Goal: Task Accomplishment & Management: Use online tool/utility

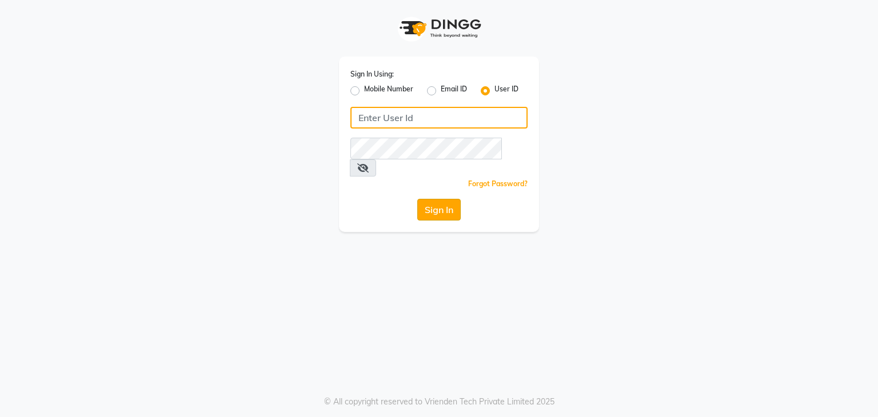
type input "bedazzled"
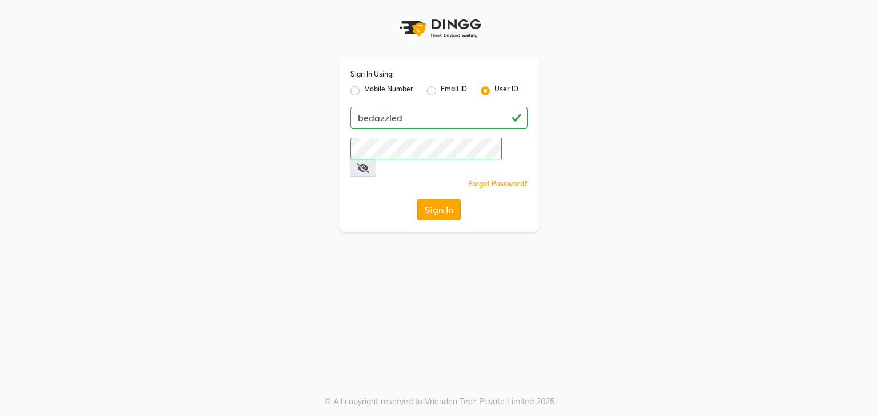
click at [432, 199] on button "Sign In" at bounding box center [438, 210] width 43 height 22
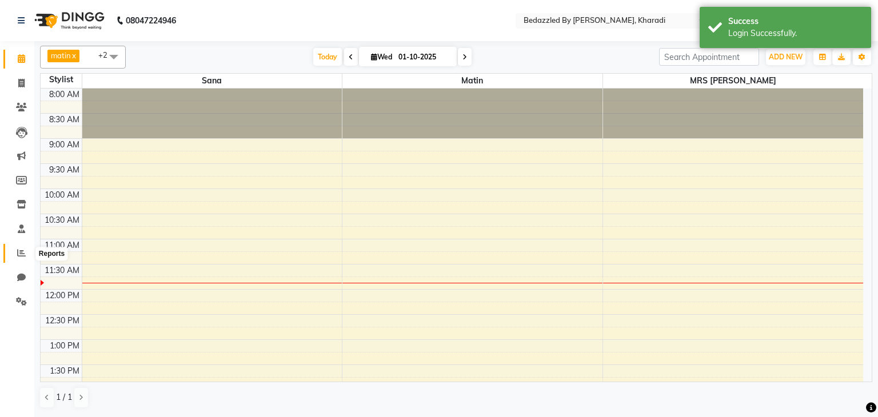
click at [18, 254] on icon at bounding box center [21, 253] width 9 height 9
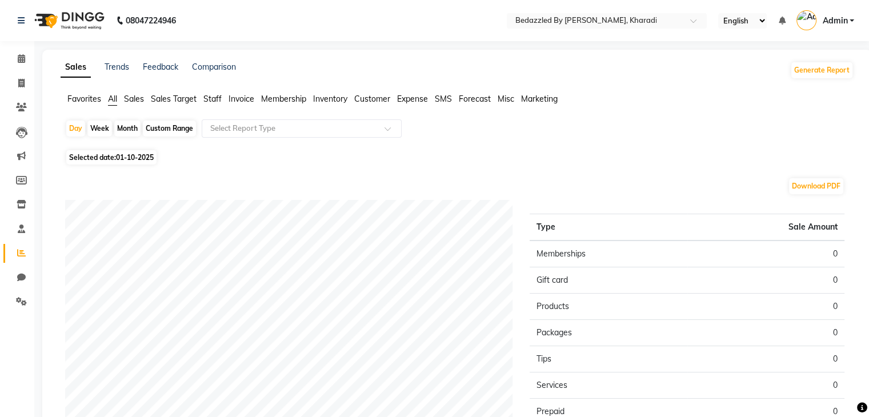
click at [128, 126] on div "Month" at bounding box center [127, 129] width 26 height 16
select select "10"
select select "2025"
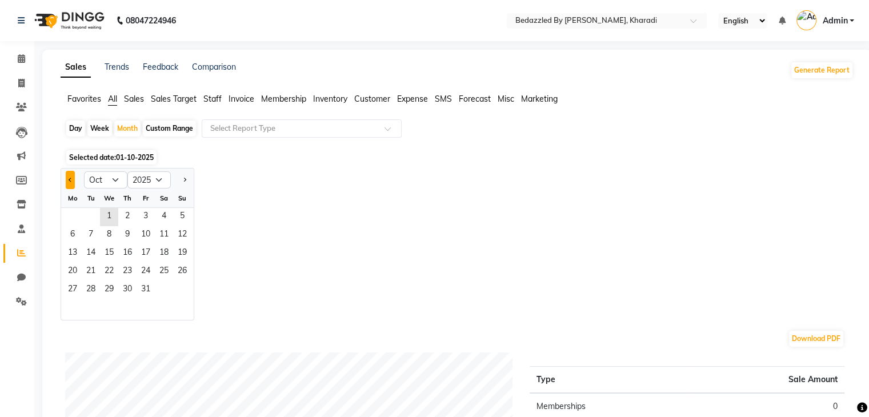
click at [71, 174] on button "Previous month" at bounding box center [70, 180] width 9 height 18
select select "9"
click at [71, 215] on span "1" at bounding box center [72, 217] width 18 height 18
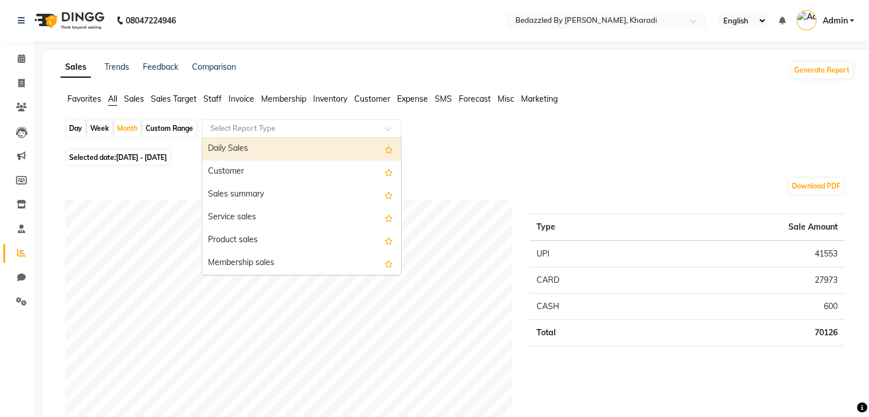
click at [234, 133] on input "text" at bounding box center [290, 128] width 165 height 11
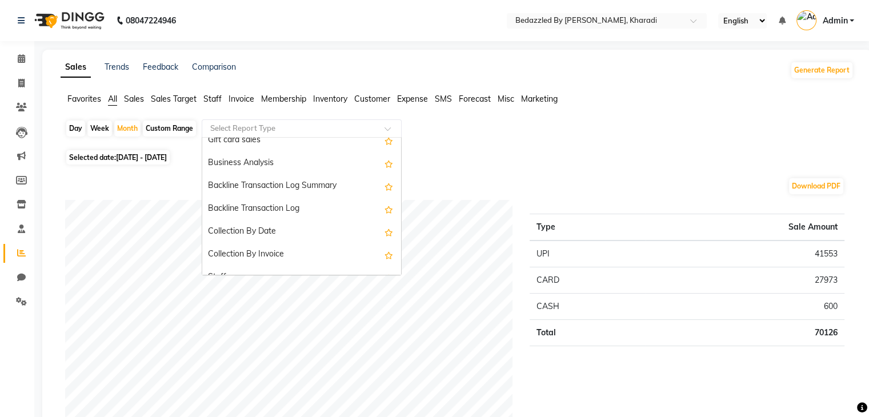
scroll to position [303, 0]
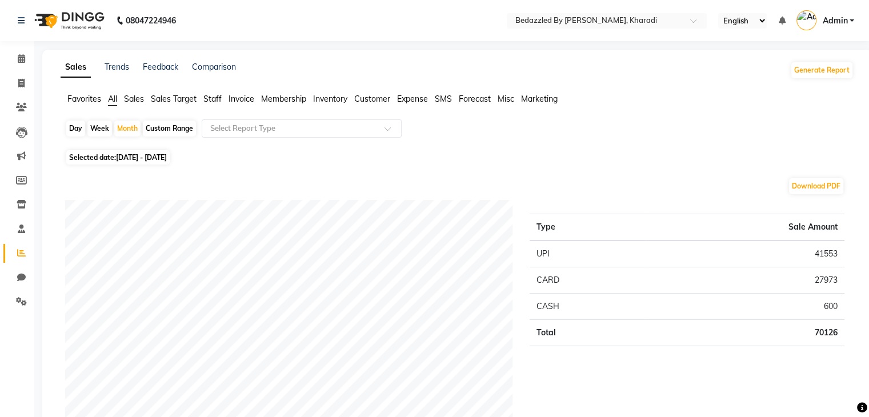
click at [216, 95] on span "Staff" at bounding box center [212, 99] width 18 height 10
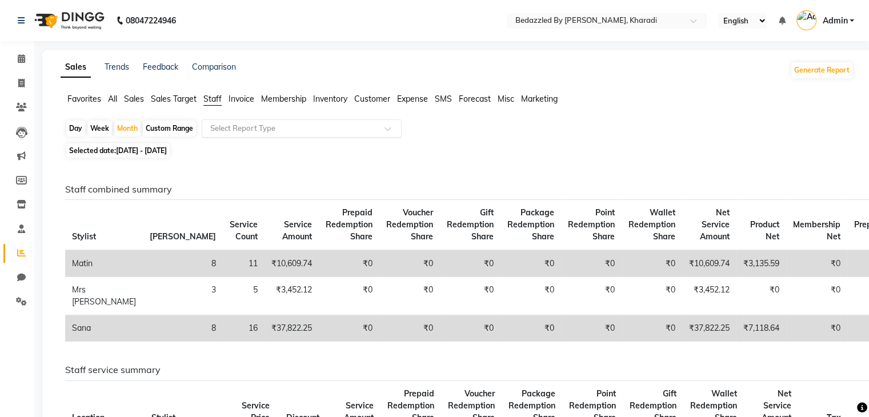
click at [244, 129] on input "text" at bounding box center [290, 128] width 165 height 11
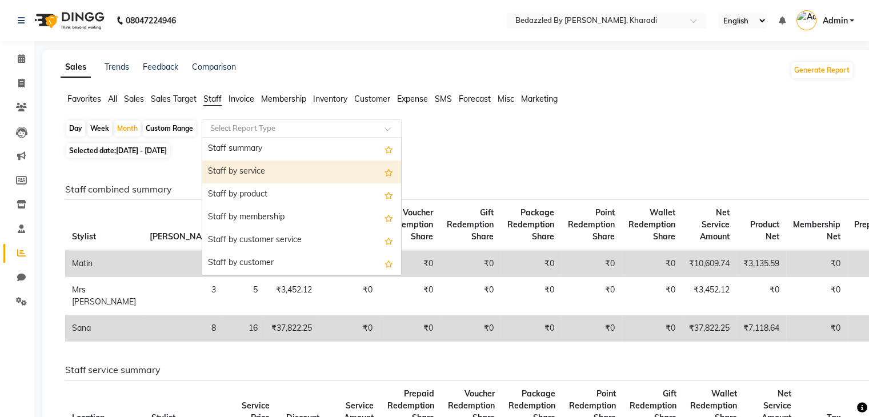
click at [283, 165] on div "Staff by service" at bounding box center [301, 172] width 199 height 23
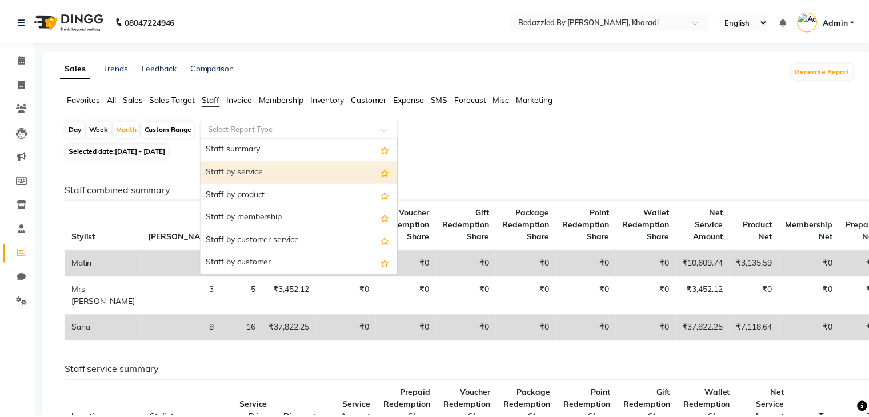
select select "full_report"
select select "csv"
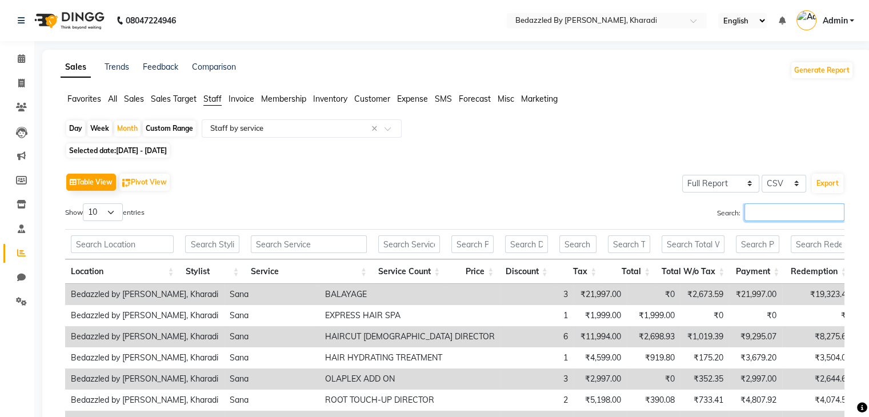
click at [800, 215] on input "Search:" at bounding box center [795, 212] width 100 height 18
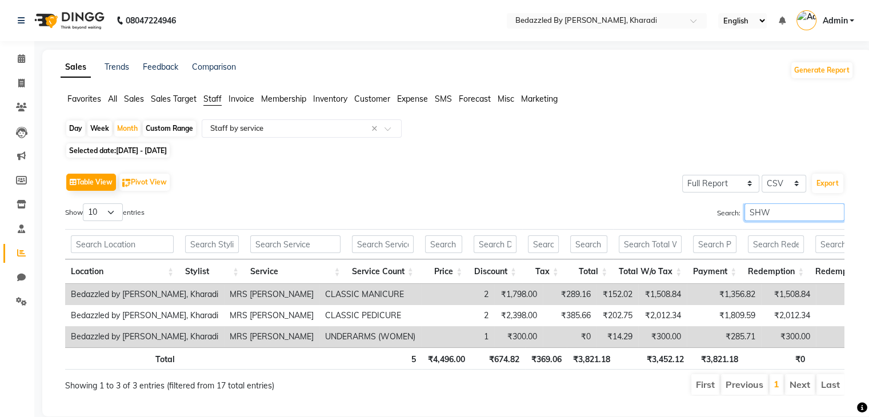
type input "SHW"
drag, startPoint x: 254, startPoint y: 294, endPoint x: 334, endPoint y: 294, distance: 80.0
click at [334, 294] on td "CLASSIC MANICURE" at bounding box center [370, 294] width 102 height 21
copy td "CLASSIC MANICURE"
